Goal: Book appointment/travel/reservation

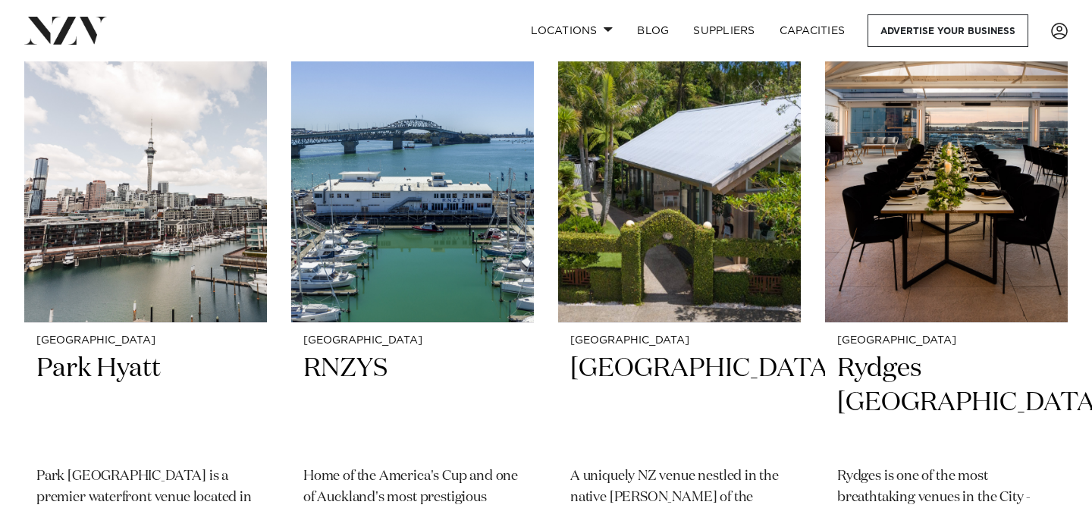
scroll to position [3070, 0]
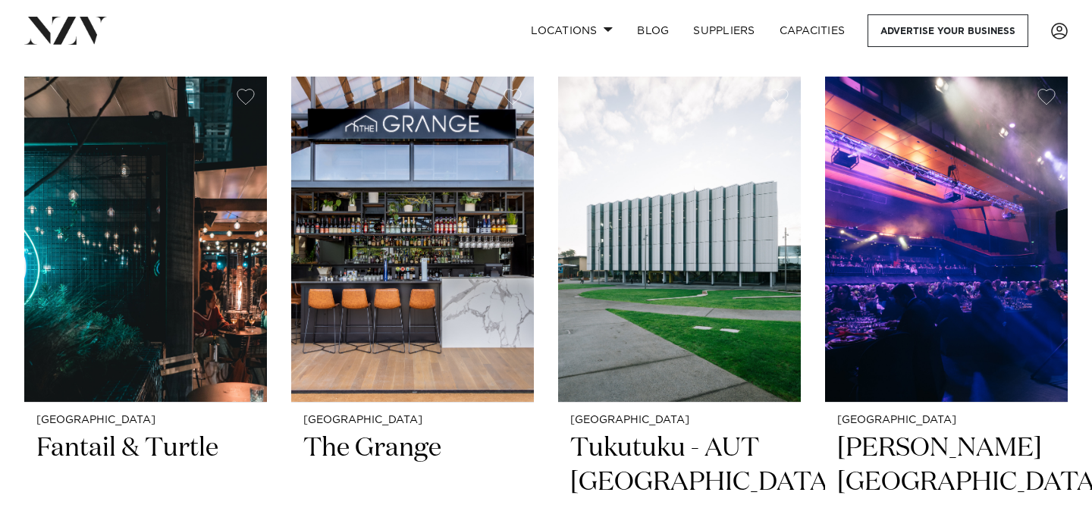
scroll to position [331, 0]
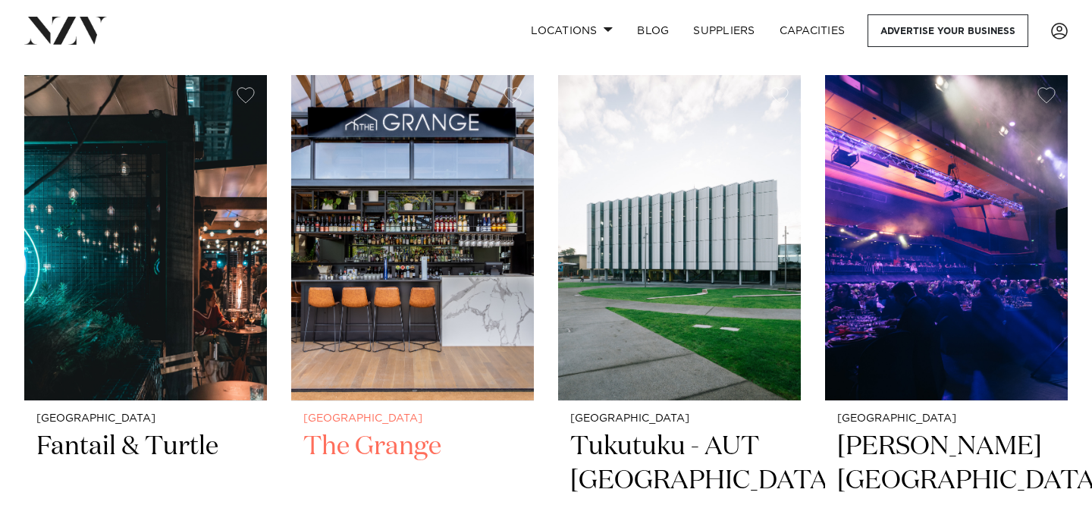
click at [395, 166] on img at bounding box center [412, 237] width 243 height 325
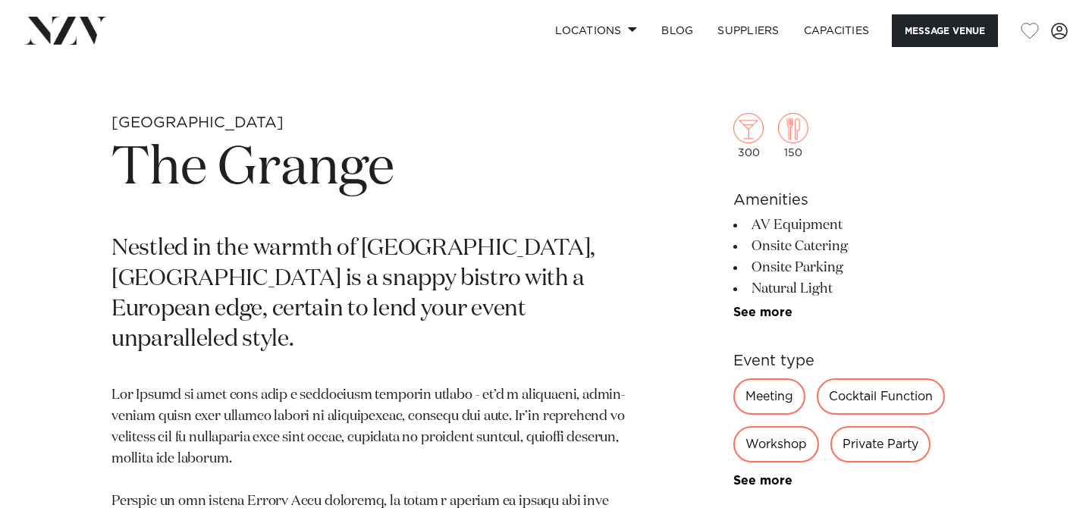
scroll to position [519, 0]
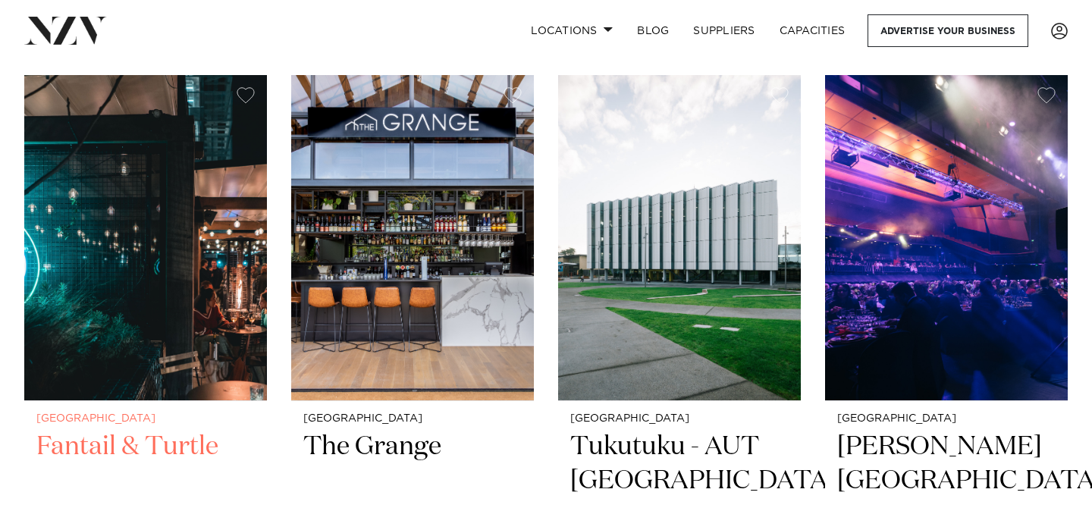
click at [167, 235] on img at bounding box center [145, 237] width 243 height 325
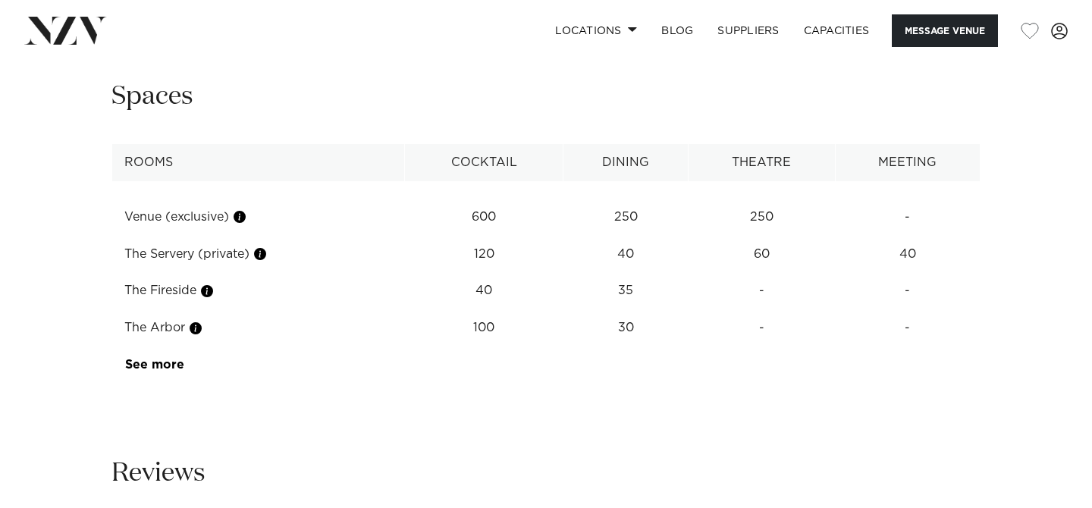
scroll to position [2047, 0]
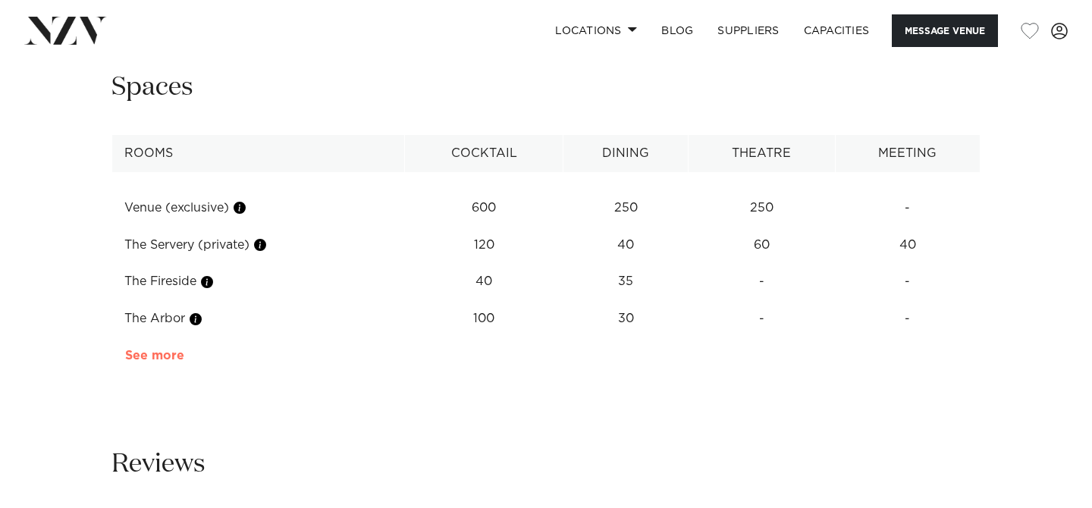
click at [174, 357] on link "See more" at bounding box center [184, 356] width 118 height 12
